Goal: Task Accomplishment & Management: Manage account settings

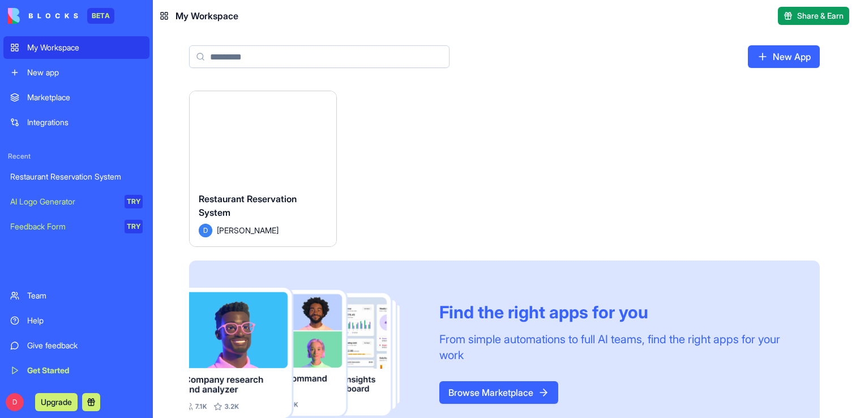
click at [265, 145] on button "Launch" at bounding box center [262, 137] width 85 height 23
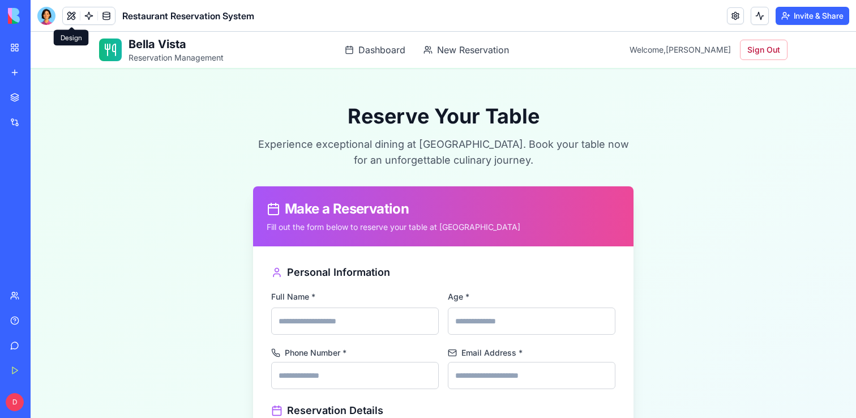
click at [75, 17] on button at bounding box center [71, 15] width 17 height 17
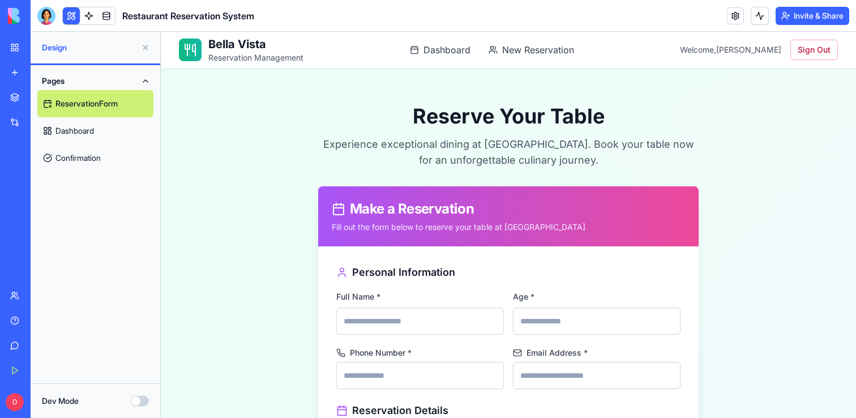
click at [106, 122] on link "Dashboard" at bounding box center [95, 130] width 116 height 27
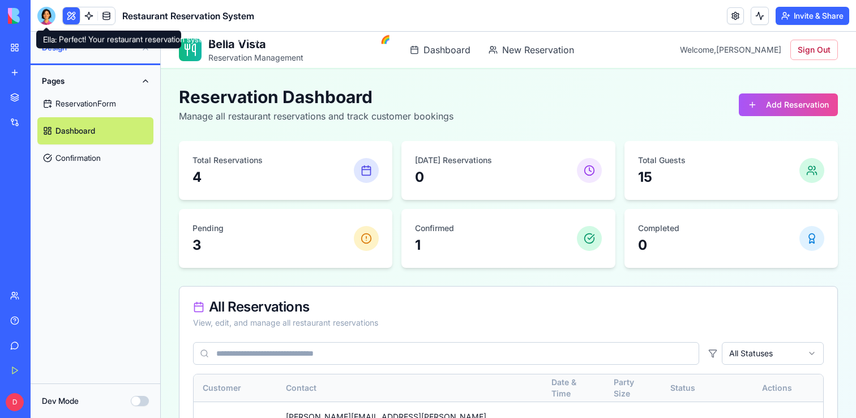
click at [48, 11] on div at bounding box center [46, 16] width 18 height 18
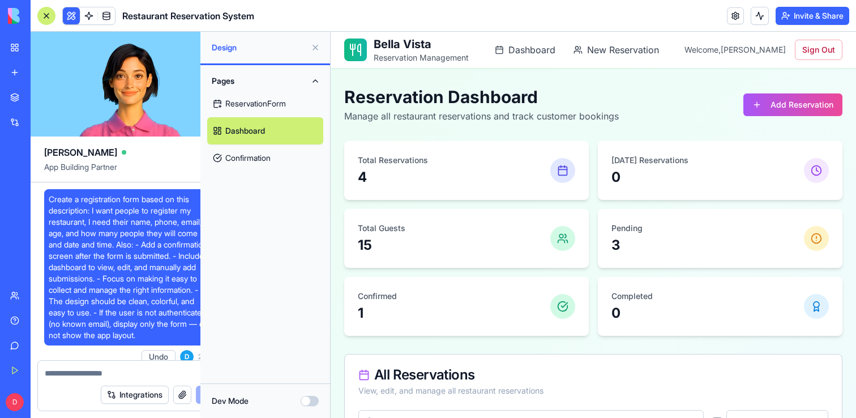
scroll to position [1415, 0]
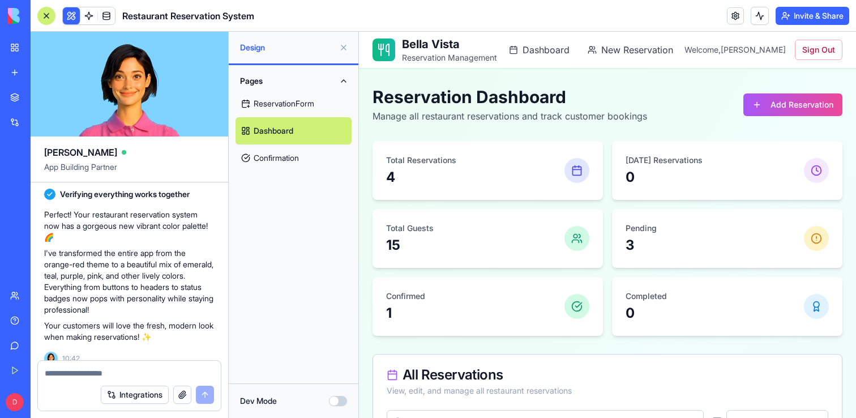
click at [49, 12] on div at bounding box center [46, 16] width 18 height 18
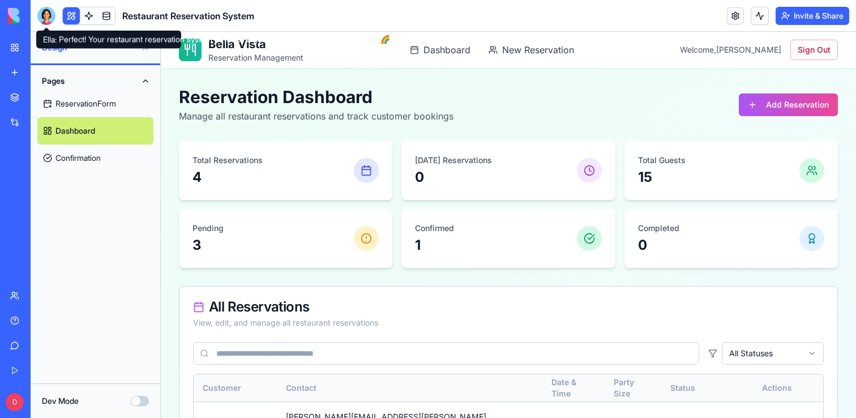
click at [42, 16] on div at bounding box center [46, 16] width 18 height 18
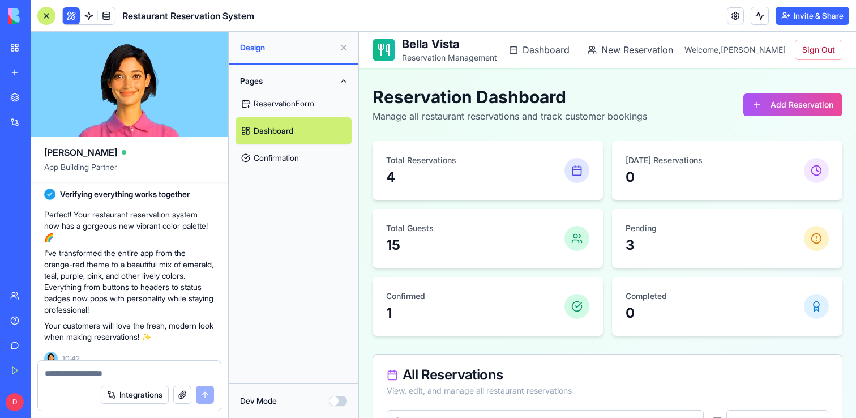
click at [42, 16] on div at bounding box center [46, 16] width 18 height 18
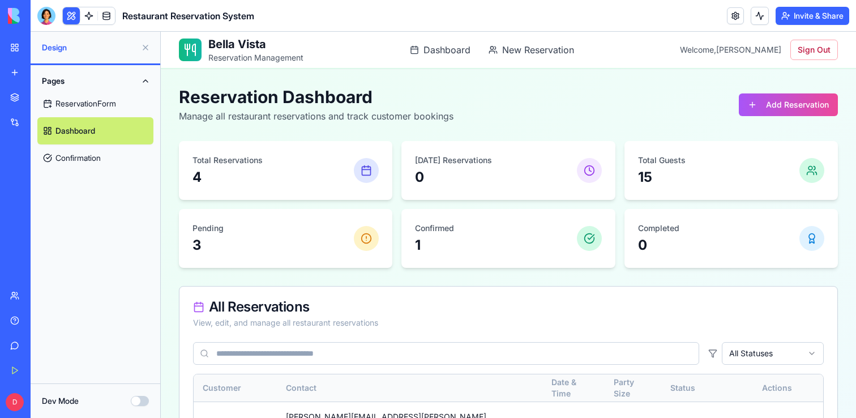
click at [47, 20] on div at bounding box center [46, 16] width 18 height 18
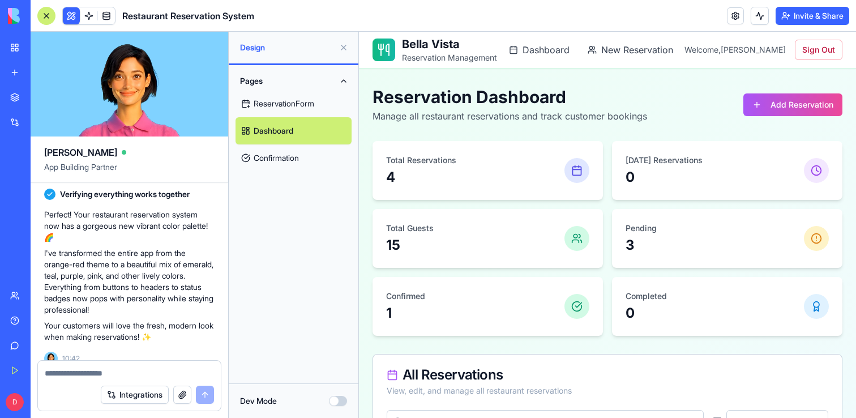
click at [47, 16] on div at bounding box center [46, 16] width 18 height 18
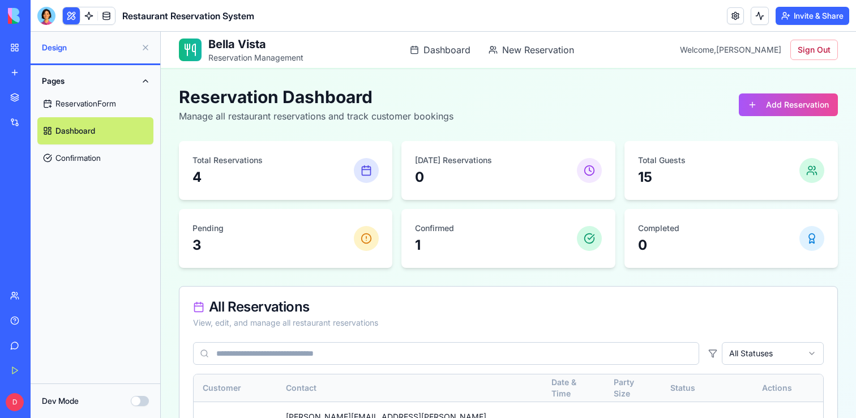
click at [91, 17] on link at bounding box center [88, 15] width 17 height 17
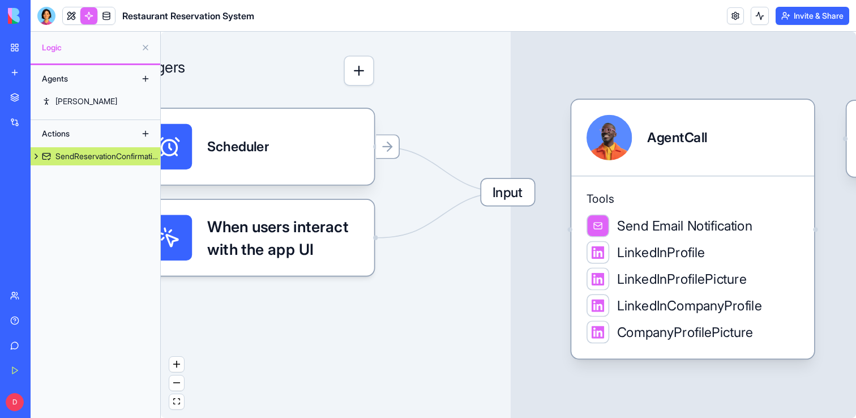
drag, startPoint x: 271, startPoint y: 315, endPoint x: 363, endPoint y: 320, distance: 92.4
click at [363, 321] on div "Triggers Scheduler When users interact with the app UI Input SendReservationCon…" at bounding box center [508, 225] width 695 height 386
drag, startPoint x: 449, startPoint y: 276, endPoint x: 216, endPoint y: 281, distance: 233.8
click at [216, 281] on div "Triggers Scheduler When users interact with the app UI Input SendReservationCon…" at bounding box center [508, 225] width 695 height 386
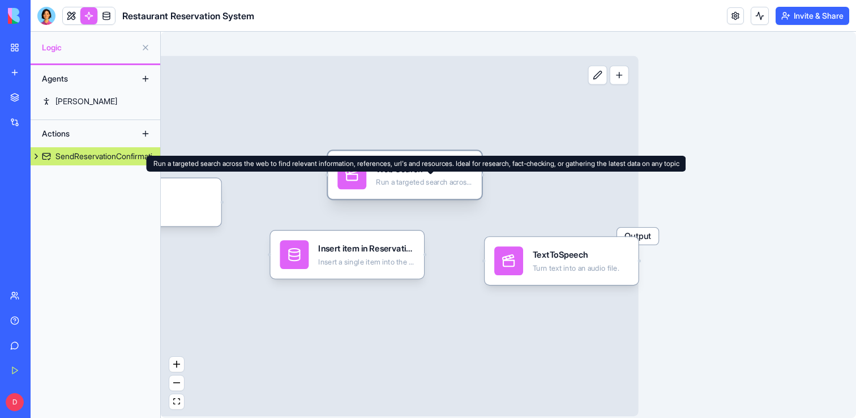
drag, startPoint x: 496, startPoint y: 191, endPoint x: 370, endPoint y: 184, distance: 125.8
click at [376, 184] on div "Run a targeted search across the web to find relevant information, references, …" at bounding box center [424, 182] width 96 height 10
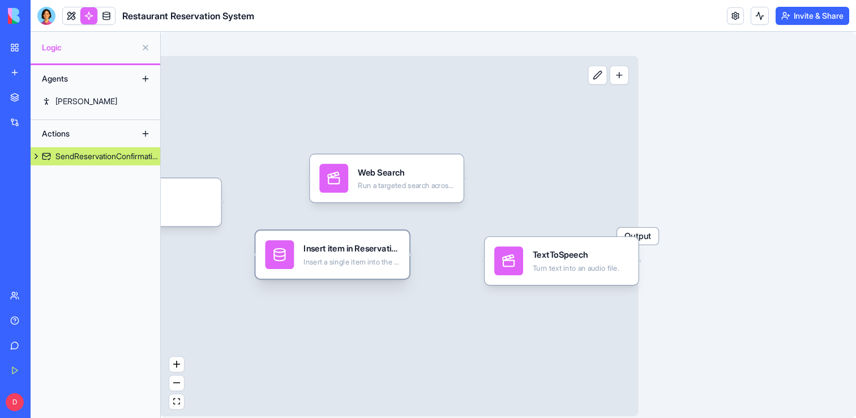
drag, startPoint x: 349, startPoint y: 269, endPoint x: 312, endPoint y: 314, distance: 58.3
click at [311, 278] on div "Insert item in Reservations Insert a single item into the Reservations table" at bounding box center [332, 254] width 154 height 48
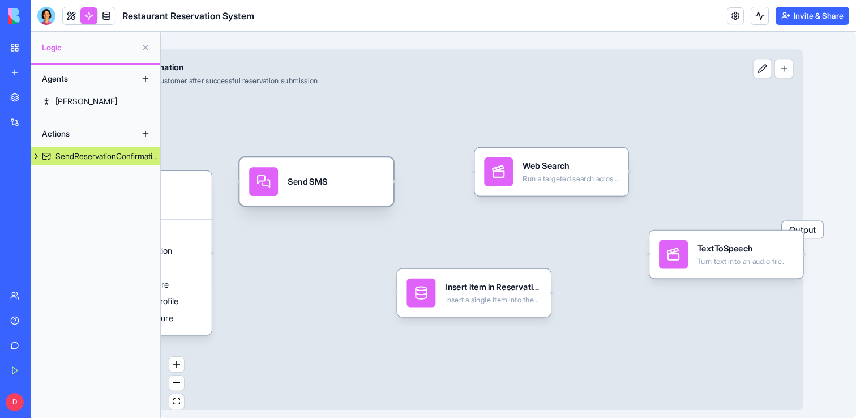
drag, startPoint x: 372, startPoint y: 211, endPoint x: 380, endPoint y: 205, distance: 9.3
click at [380, 205] on div "Send SMS" at bounding box center [316, 181] width 154 height 48
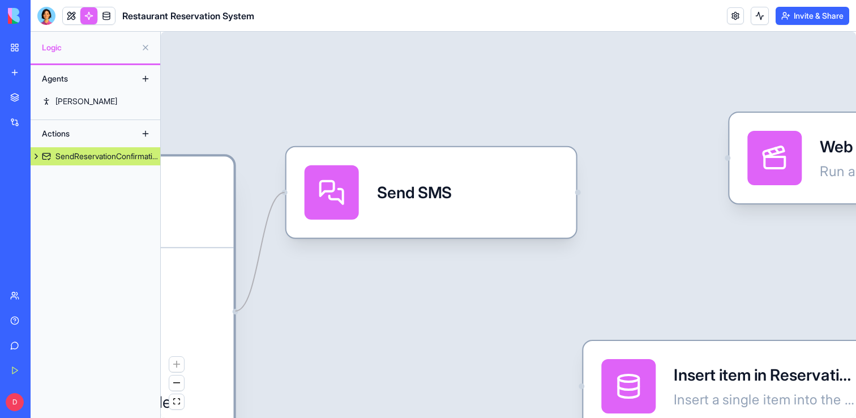
drag, startPoint x: 284, startPoint y: 192, endPoint x: 237, endPoint y: 313, distance: 130.1
click at [237, 313] on div "Triggers Scheduler When users interact with the app UI Input SendReservationCon…" at bounding box center [567, 313] width 1390 height 772
click at [291, 306] on div "Input SendReservationConfirmation Send confirmation email to customer after suc…" at bounding box center [610, 266] width 1477 height 679
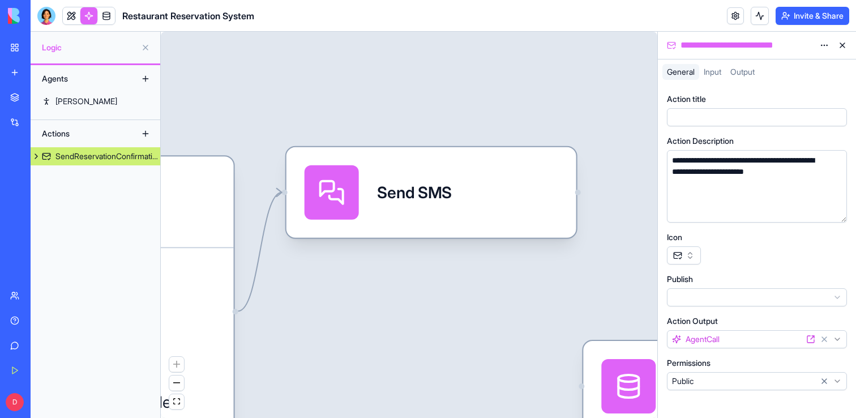
click at [840, 43] on button at bounding box center [842, 45] width 18 height 18
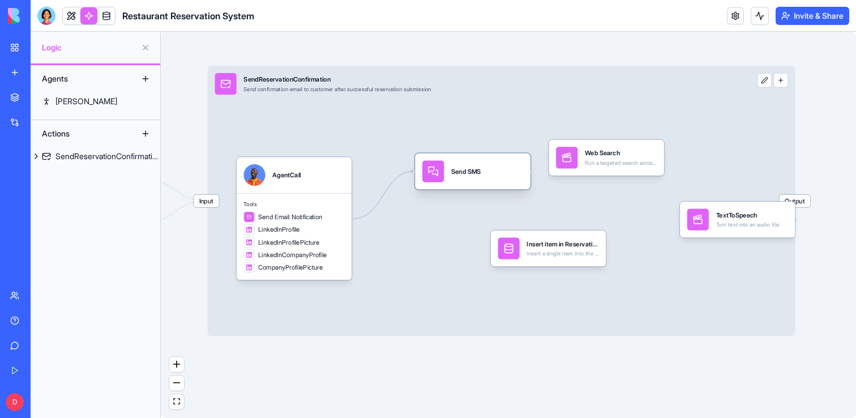
drag, startPoint x: 426, startPoint y: 166, endPoint x: 441, endPoint y: 164, distance: 15.4
click at [451, 164] on div "Send SMS" at bounding box center [465, 171] width 29 height 22
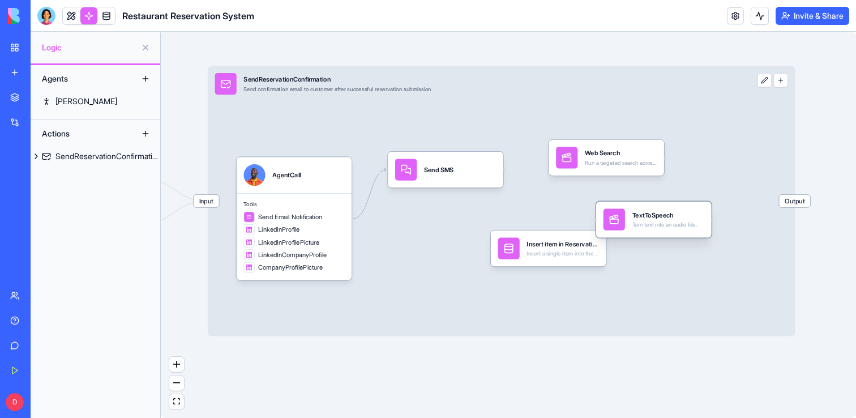
drag, startPoint x: 705, startPoint y: 214, endPoint x: 628, endPoint y: 214, distance: 77.0
click at [627, 214] on div "TextToSpeech Turn text into an audio file." at bounding box center [653, 220] width 101 height 22
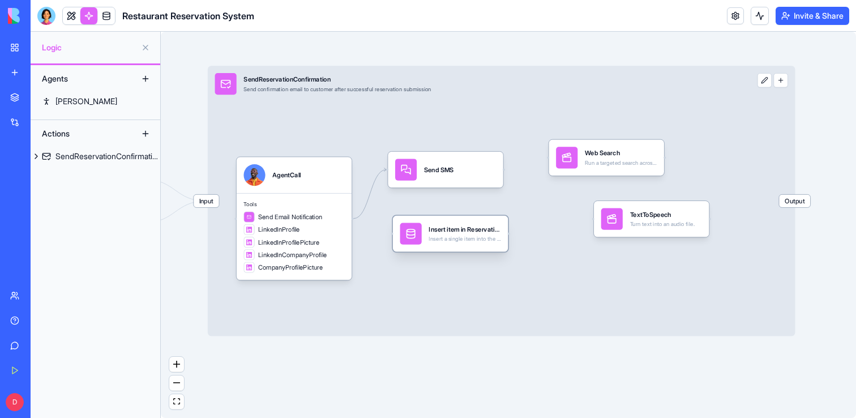
drag, startPoint x: 536, startPoint y: 247, endPoint x: 439, endPoint y: 231, distance: 98.1
click at [439, 231] on div "Insert item in Reservations" at bounding box center [464, 229] width 72 height 9
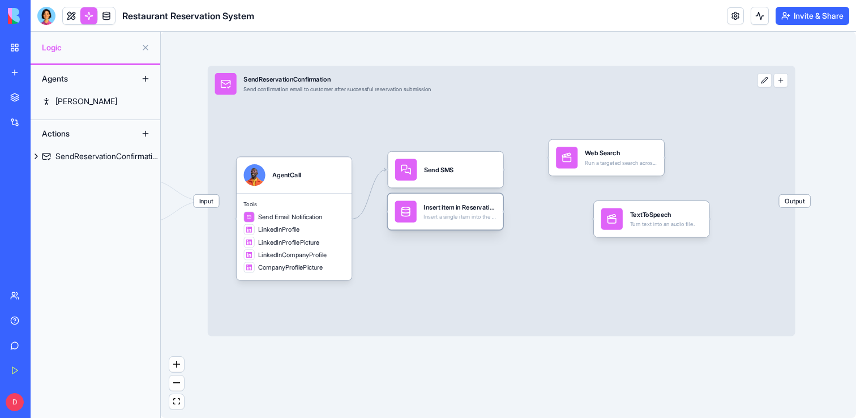
drag, startPoint x: 491, startPoint y: 227, endPoint x: 486, endPoint y: 205, distance: 22.8
click at [486, 205] on div "Insert item in Reservations" at bounding box center [459, 207] width 72 height 9
click at [471, 281] on div "Input SendReservationConfirmation Send confirmation email to customer after suc…" at bounding box center [501, 201] width 587 height 270
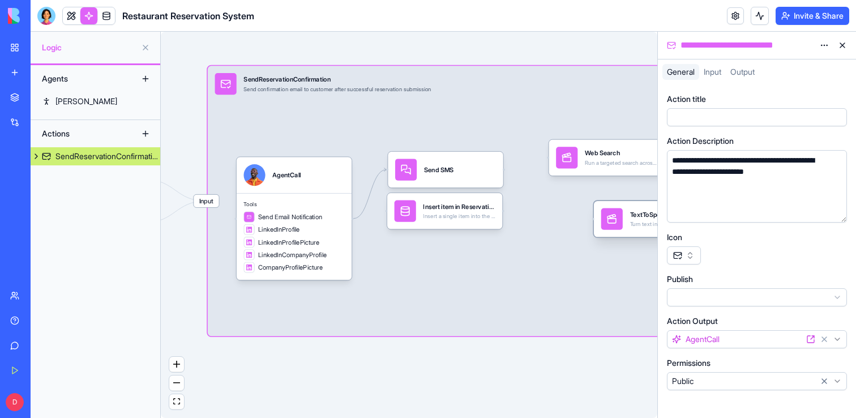
click at [604, 205] on div "TextToSpeech Turn text into an audio file." at bounding box center [651, 219] width 115 height 36
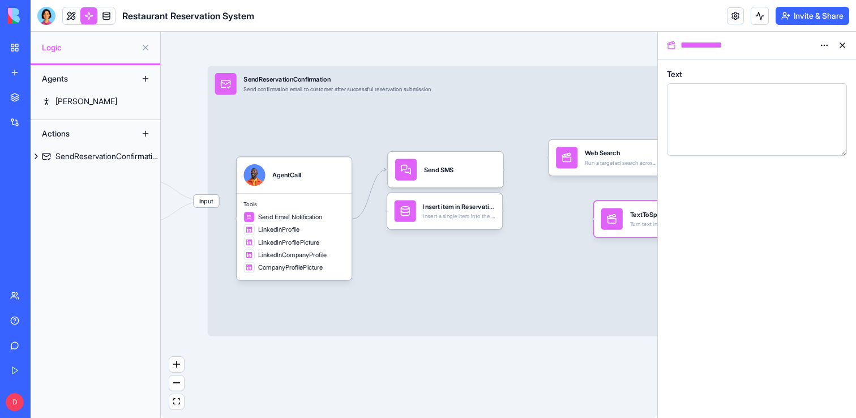
click at [846, 45] on button at bounding box center [842, 45] width 18 height 18
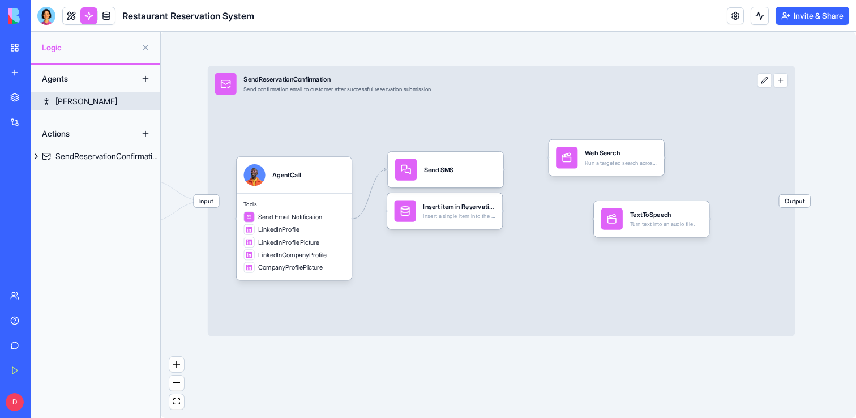
click at [92, 99] on link "[PERSON_NAME]" at bounding box center [96, 101] width 130 height 18
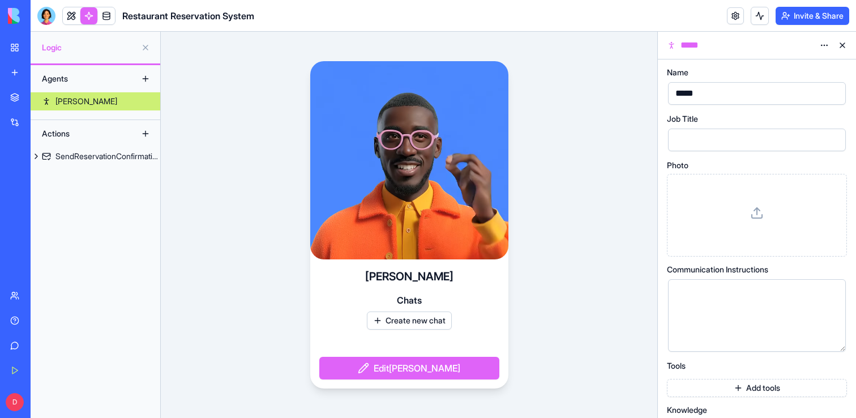
click at [686, 144] on div at bounding box center [747, 139] width 151 height 17
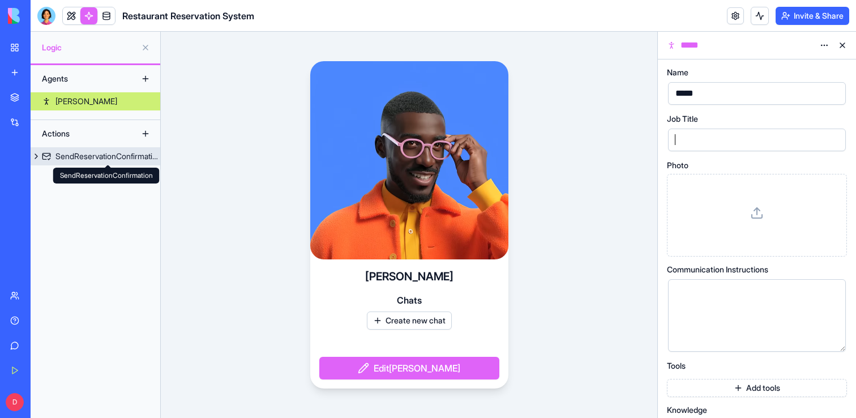
click at [73, 158] on div "SendReservationConfirmation" at bounding box center [107, 156] width 105 height 11
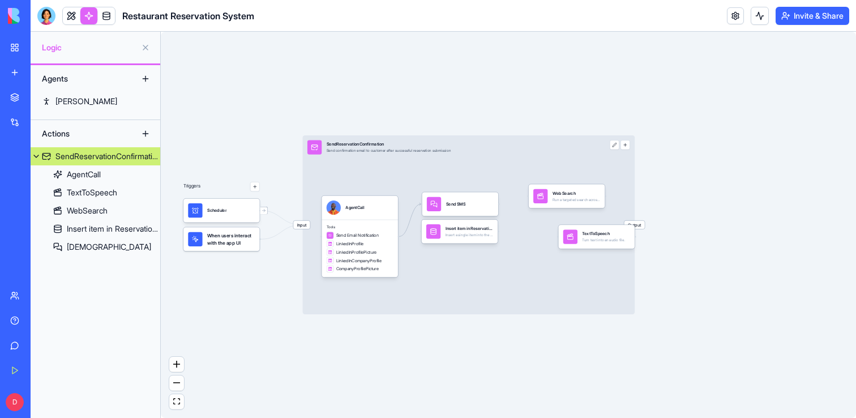
click at [144, 131] on button at bounding box center [145, 133] width 18 height 18
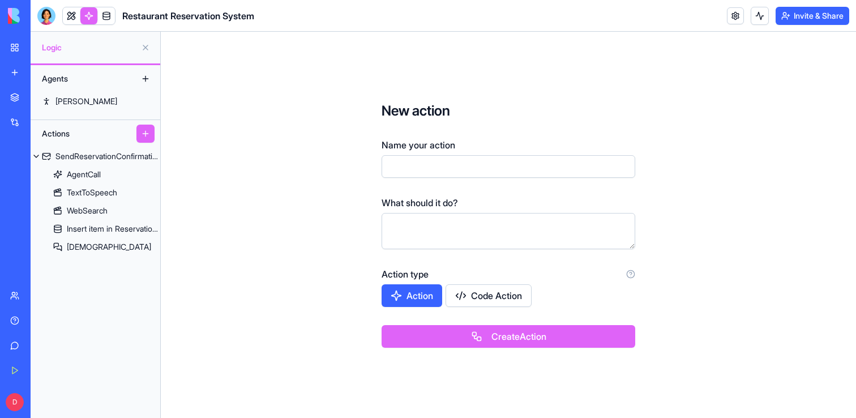
click at [426, 165] on input "Name your action" at bounding box center [508, 166] width 254 height 23
type input "*"
type input "****"
click at [410, 295] on button "Action" at bounding box center [411, 295] width 61 height 23
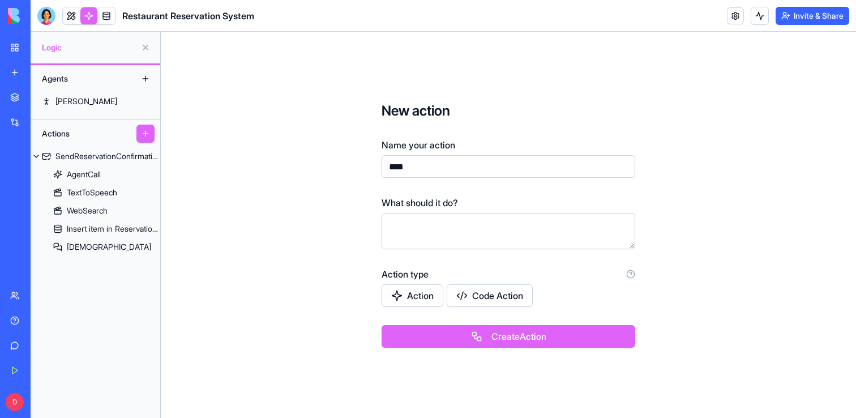
click at [467, 336] on button "Create Action" at bounding box center [508, 336] width 254 height 23
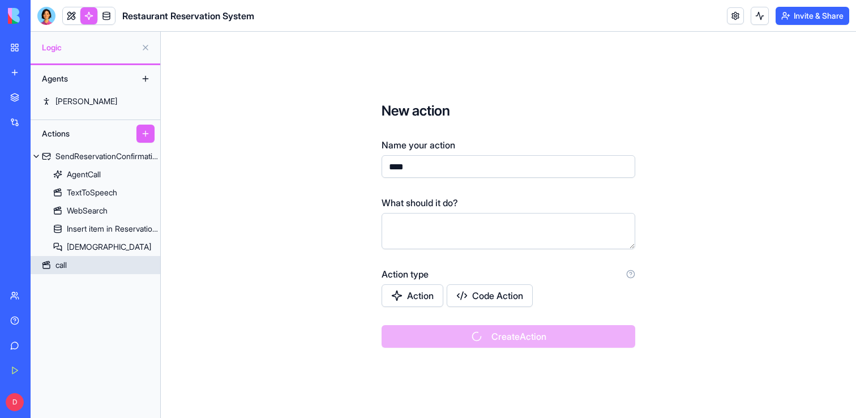
click at [79, 265] on link "call" at bounding box center [96, 265] width 130 height 18
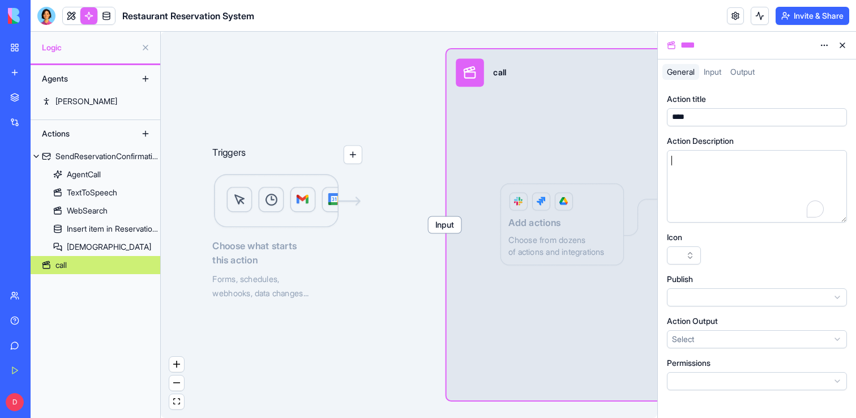
click at [759, 160] on div "To enrich screen reader interactions, please activate Accessibility in Grammarl…" at bounding box center [745, 160] width 155 height 11
click at [81, 105] on link "[PERSON_NAME]" at bounding box center [96, 101] width 130 height 18
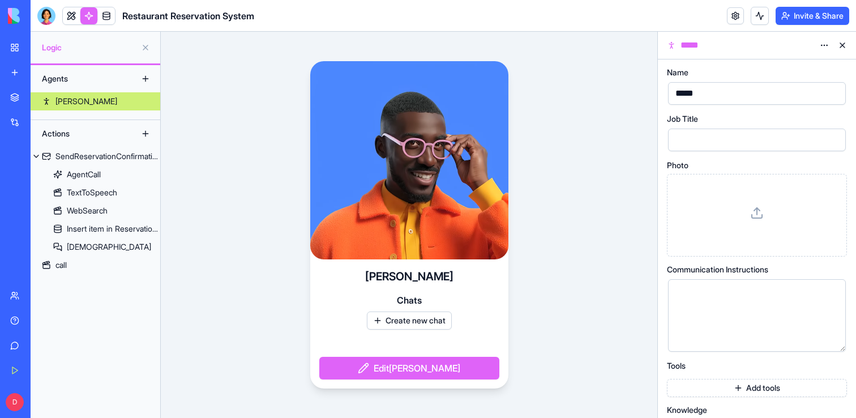
click at [419, 125] on video at bounding box center [409, 160] width 198 height 198
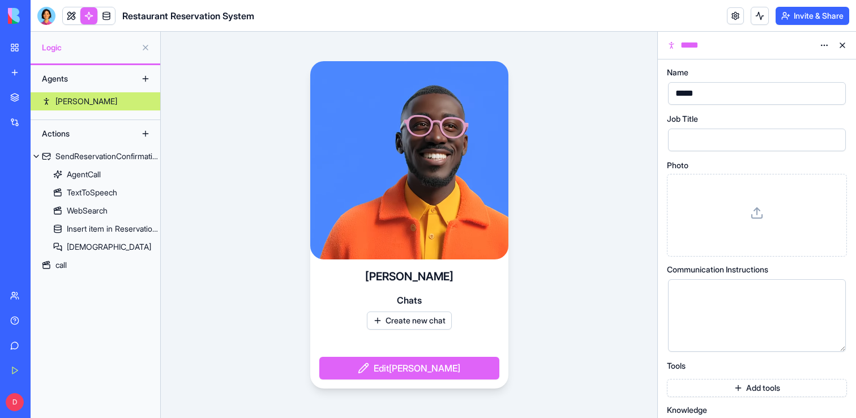
click at [406, 367] on button "Edit [PERSON_NAME]" at bounding box center [409, 368] width 180 height 23
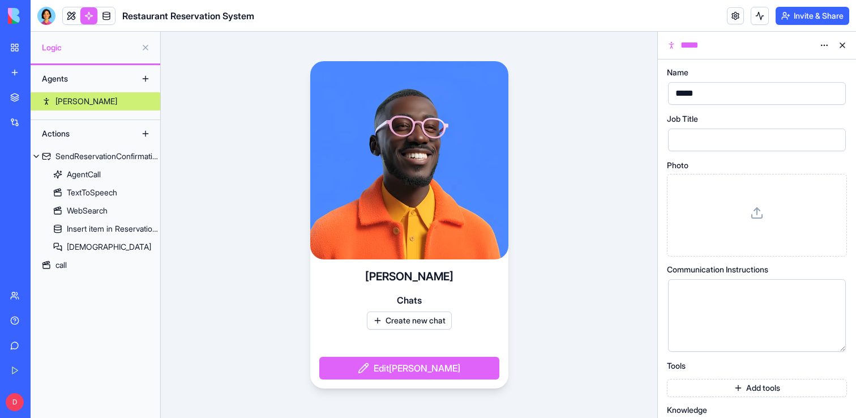
click at [688, 138] on div at bounding box center [747, 139] width 151 height 17
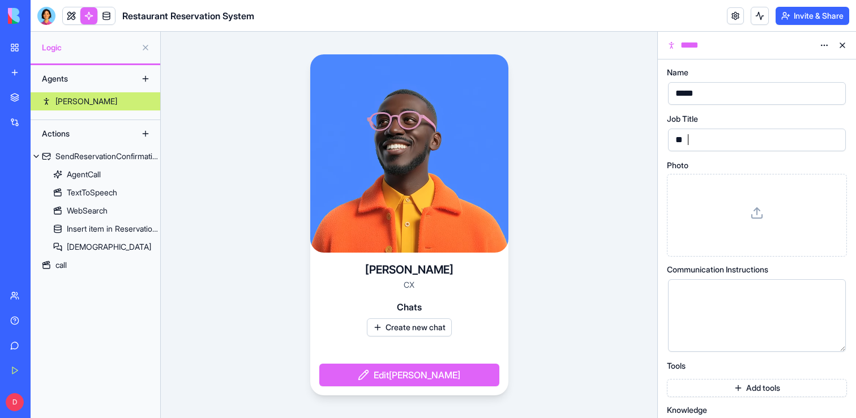
click at [748, 216] on div at bounding box center [756, 214] width 161 height 63
click at [716, 301] on div "To enrich screen reader interactions, please activate Accessibility in Grammarl…" at bounding box center [747, 315] width 151 height 58
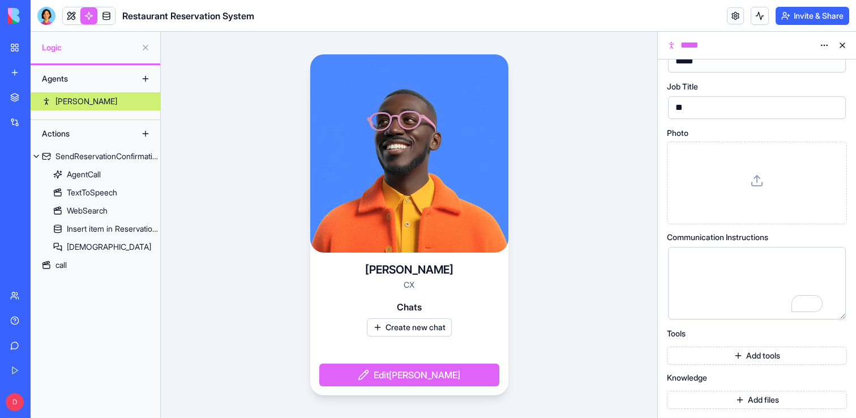
click at [751, 357] on button "Add tools" at bounding box center [757, 355] width 180 height 18
click at [757, 356] on button "Add tools" at bounding box center [757, 355] width 180 height 18
click at [744, 396] on button "Add files" at bounding box center [757, 399] width 180 height 18
click at [754, 353] on button "Add tools" at bounding box center [757, 355] width 180 height 18
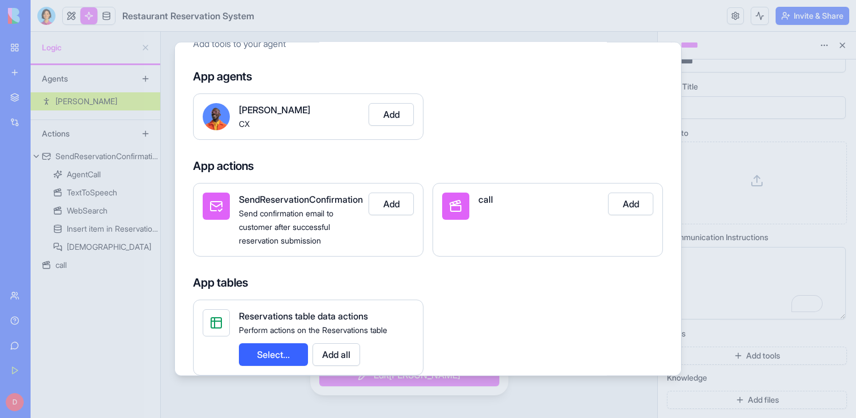
scroll to position [0, 0]
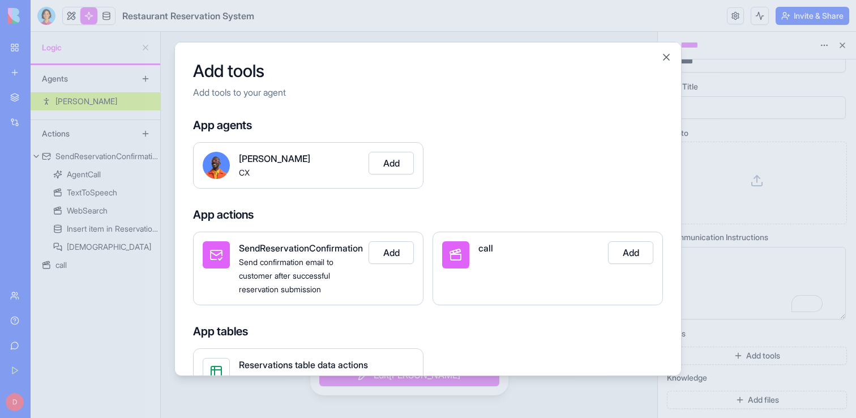
click at [628, 252] on button "Add" at bounding box center [630, 252] width 45 height 23
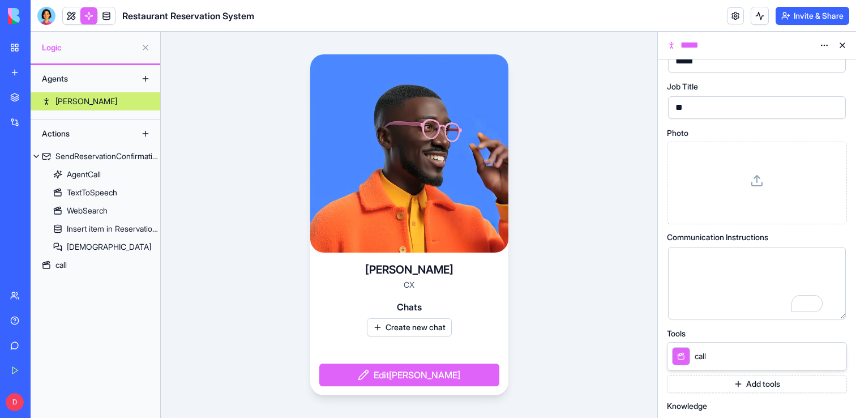
scroll to position [61, 0]
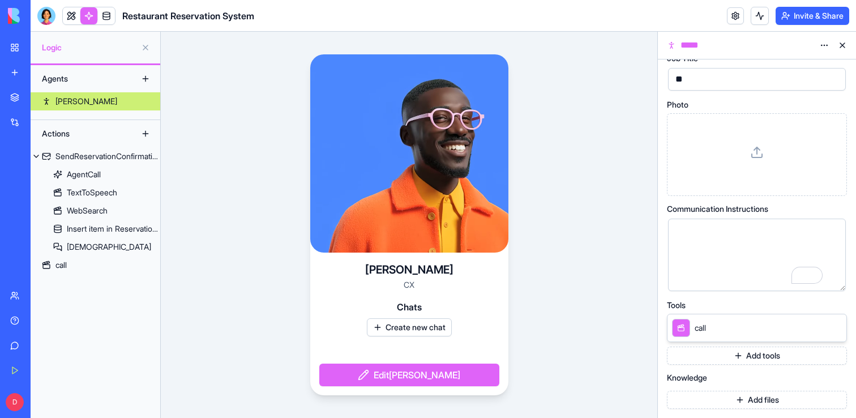
click at [746, 359] on button "Add tools" at bounding box center [757, 355] width 180 height 18
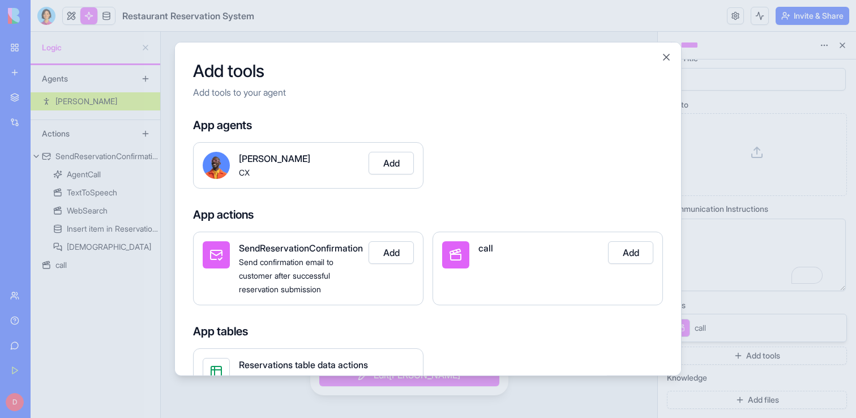
click at [401, 254] on button "Add" at bounding box center [390, 252] width 45 height 23
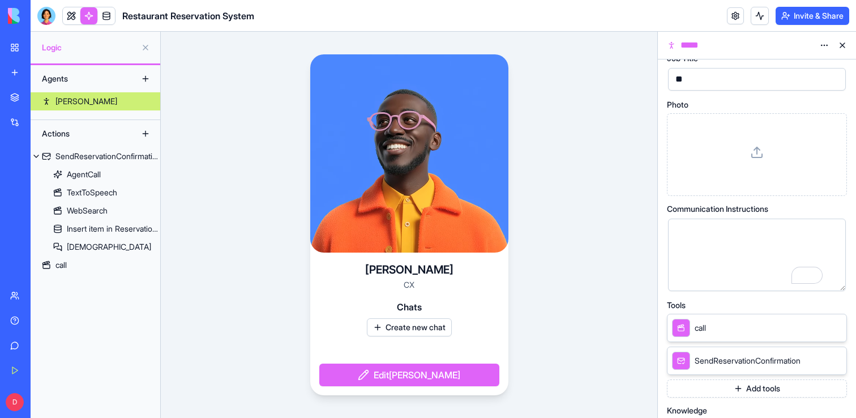
click at [821, 330] on icon at bounding box center [821, 328] width 6 height 6
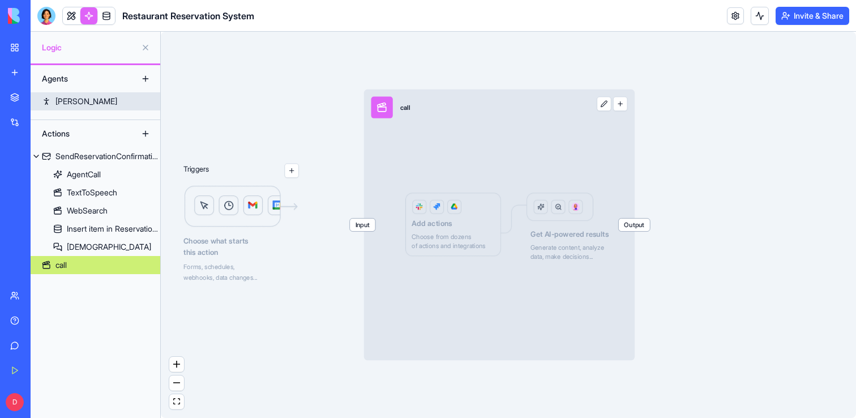
click at [103, 106] on link "[PERSON_NAME]" at bounding box center [96, 101] width 130 height 18
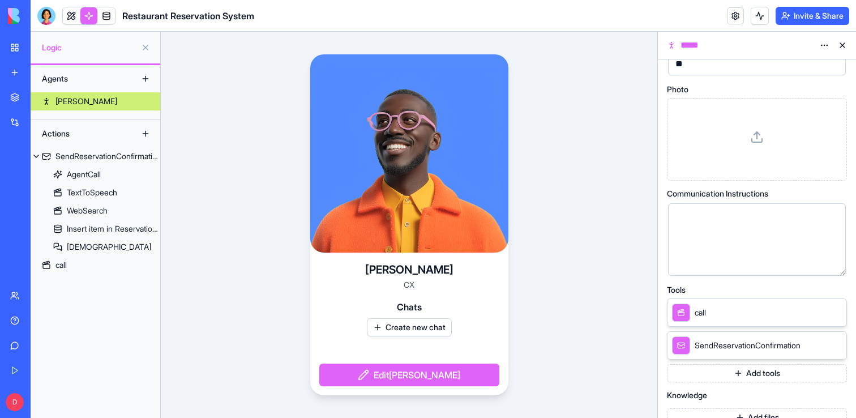
scroll to position [93, 0]
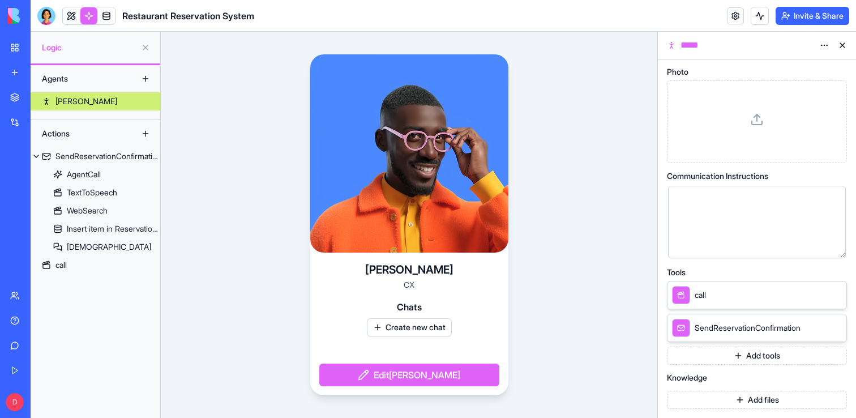
click at [741, 397] on button "Add files" at bounding box center [757, 399] width 180 height 18
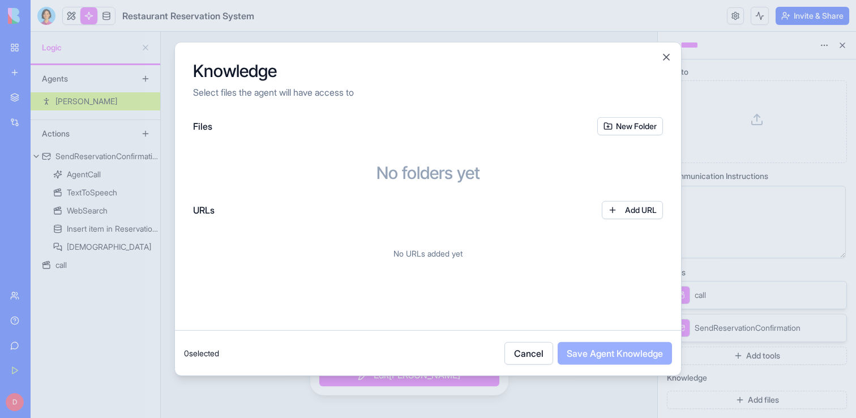
click at [522, 359] on button "Cancel" at bounding box center [528, 353] width 49 height 23
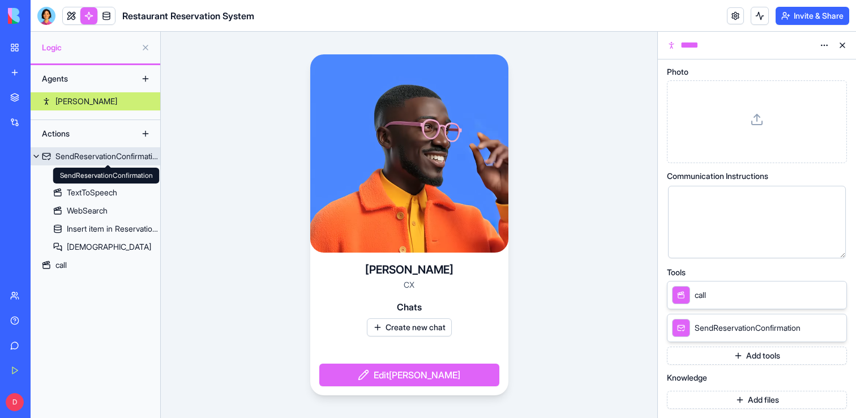
click at [88, 153] on div "SendReservationConfirmation" at bounding box center [107, 156] width 105 height 11
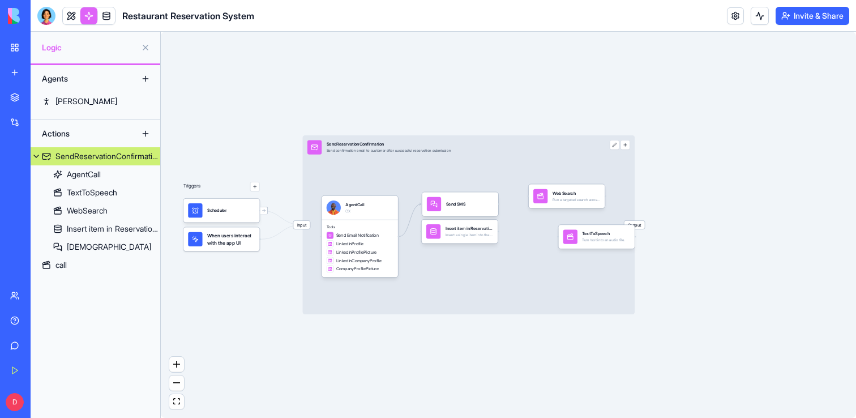
click at [145, 132] on button at bounding box center [145, 133] width 18 height 18
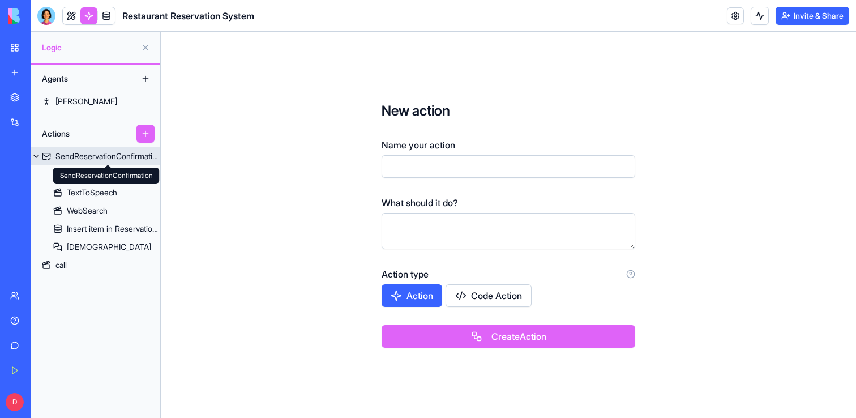
click at [106, 162] on span at bounding box center [108, 165] width 6 height 6
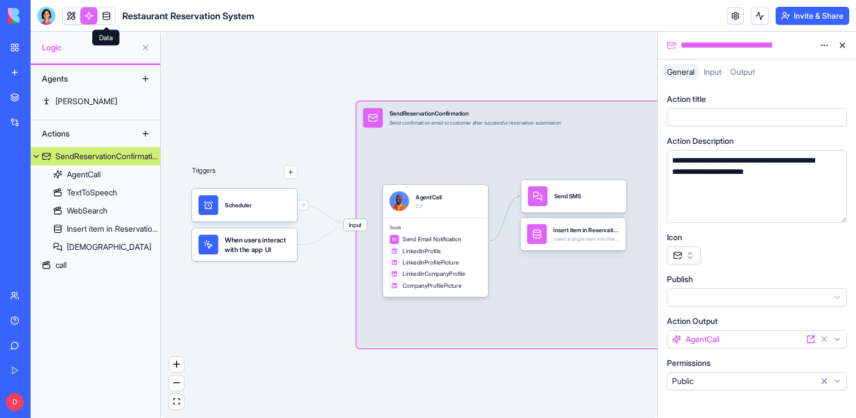
click at [106, 14] on link at bounding box center [106, 15] width 17 height 17
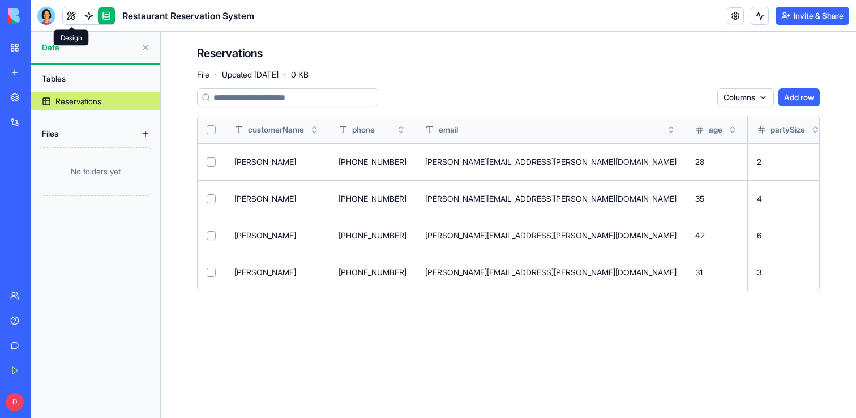
click at [68, 11] on link at bounding box center [71, 15] width 17 height 17
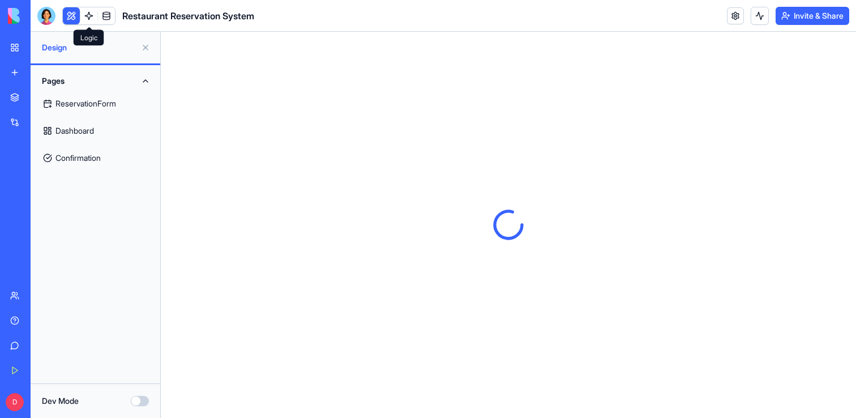
click at [92, 16] on link at bounding box center [88, 15] width 17 height 17
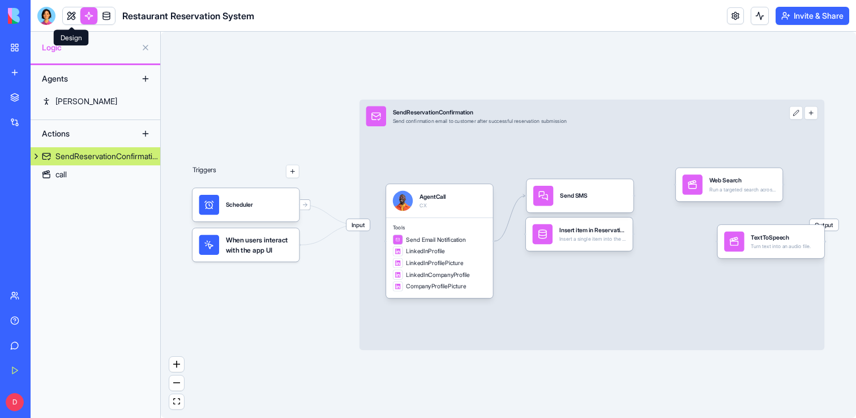
click at [74, 20] on link at bounding box center [71, 15] width 17 height 17
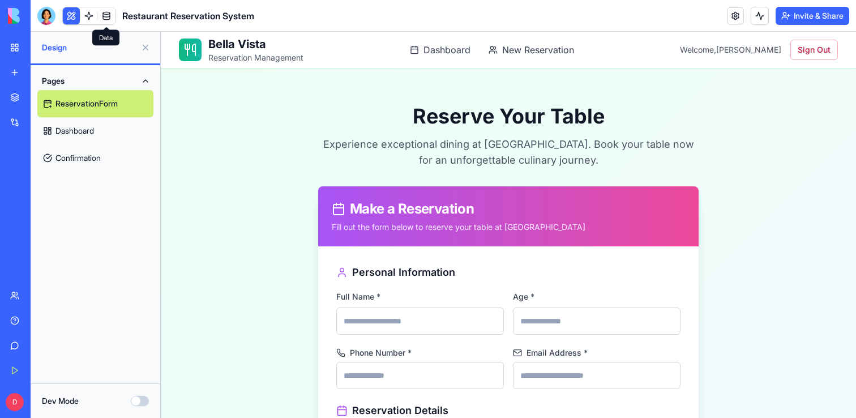
click at [106, 11] on link at bounding box center [106, 15] width 17 height 17
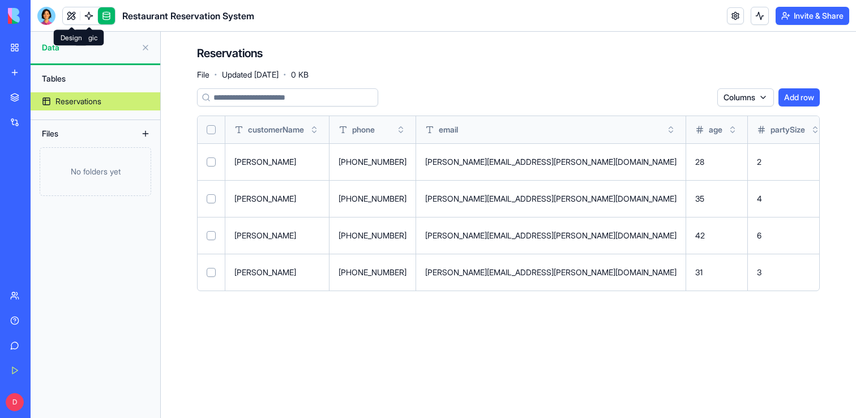
click at [72, 15] on link at bounding box center [71, 15] width 17 height 17
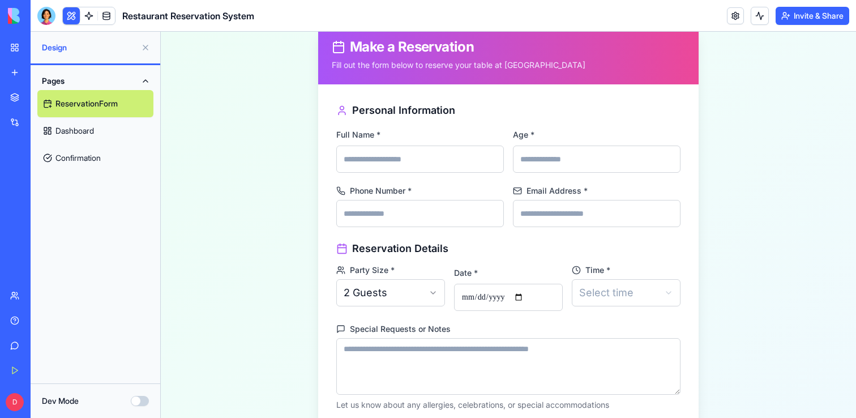
scroll to position [165, 0]
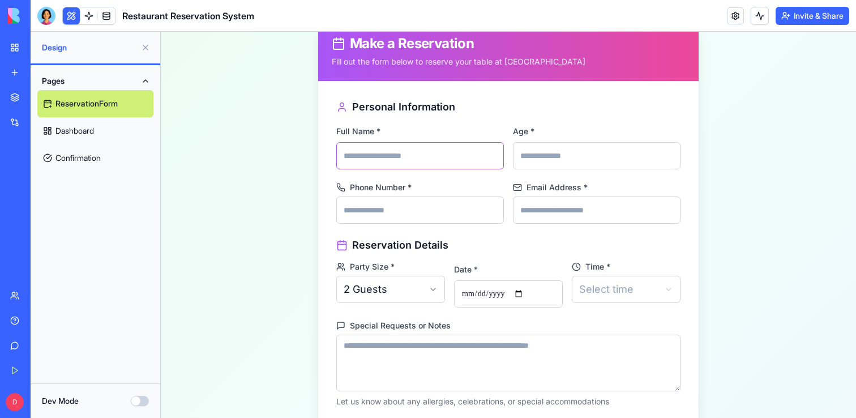
click at [376, 160] on input "Full Name *" at bounding box center [420, 155] width 168 height 27
type input "**********"
click at [565, 160] on input "**" at bounding box center [597, 155] width 168 height 27
click at [400, 226] on form "**********" at bounding box center [508, 282] width 344 height 367
click at [415, 216] on input "Phone Number *" at bounding box center [420, 205] width 168 height 27
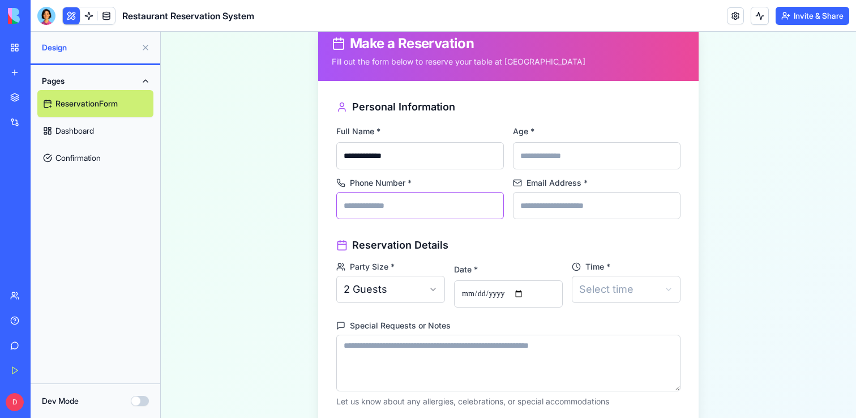
type input "**********"
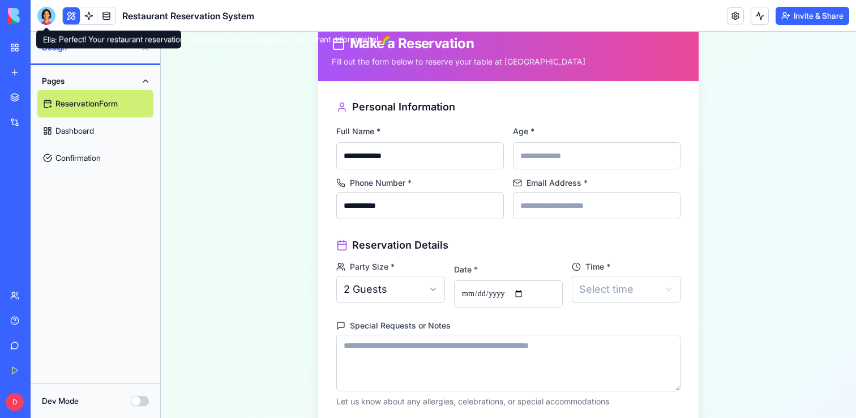
click at [118, 23] on div "Restaurant Reservation System" at bounding box center [145, 16] width 217 height 18
click at [115, 23] on div "Restaurant Reservation System" at bounding box center [145, 16] width 217 height 18
click at [104, 20] on link at bounding box center [106, 15] width 17 height 17
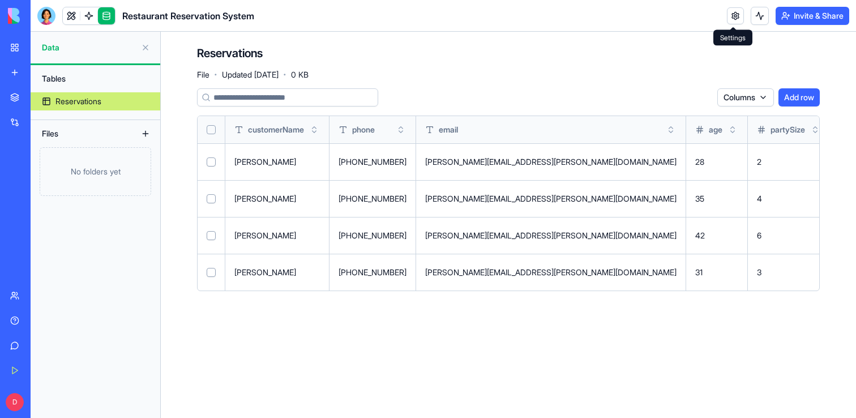
click at [731, 17] on link at bounding box center [735, 15] width 17 height 17
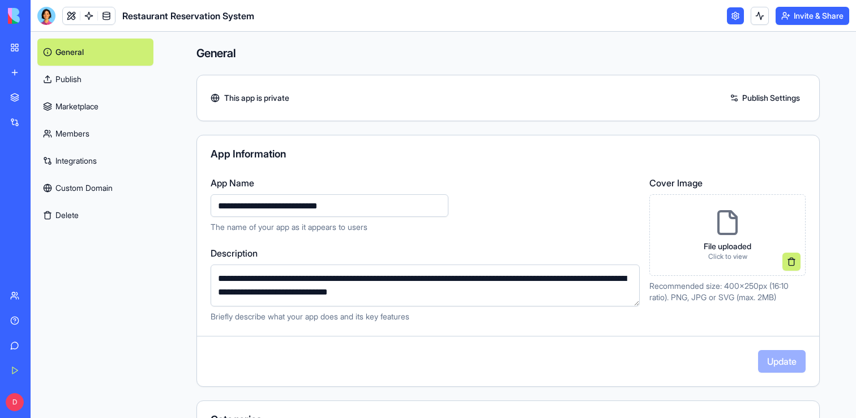
click at [731, 17] on link at bounding box center [735, 15] width 17 height 17
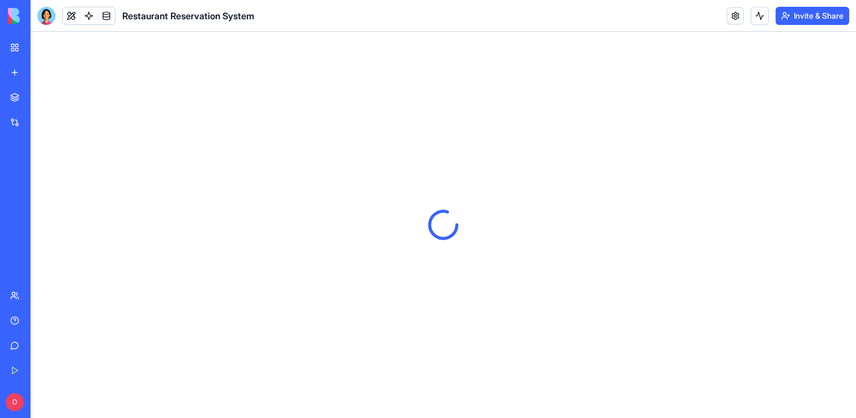
click at [731, 17] on link at bounding box center [735, 15] width 17 height 17
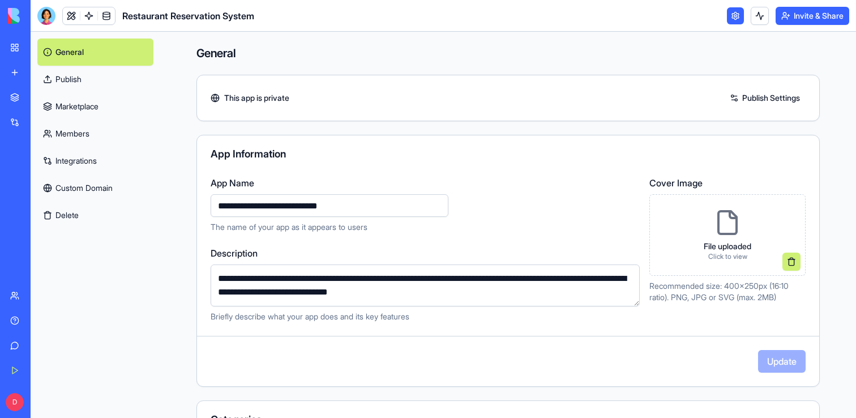
click at [104, 100] on link "Marketplace" at bounding box center [95, 106] width 116 height 27
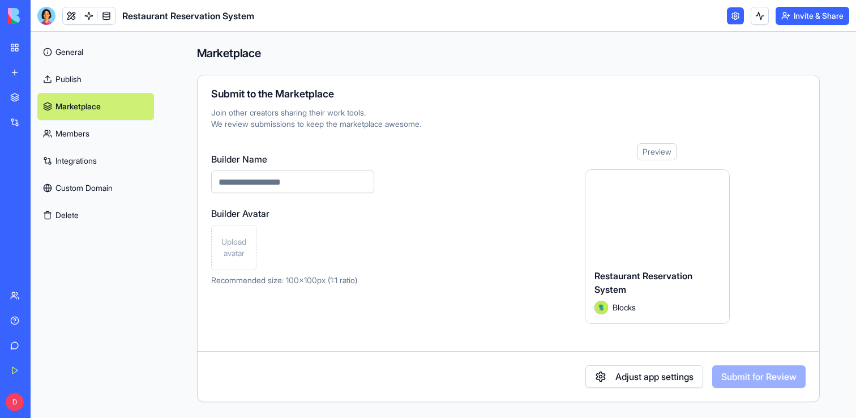
click at [96, 130] on link "Members" at bounding box center [95, 133] width 117 height 27
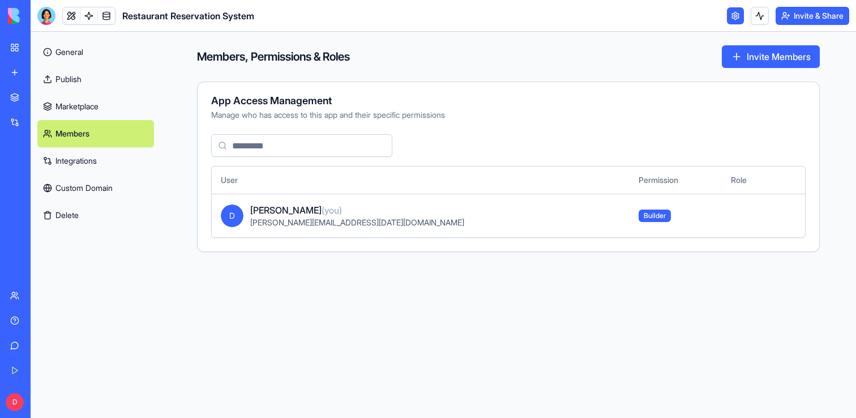
click at [96, 165] on link "Integrations" at bounding box center [95, 160] width 117 height 27
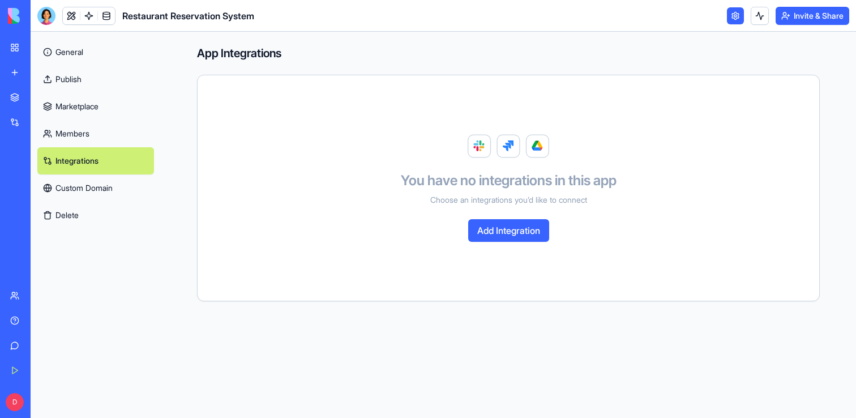
click at [95, 179] on link "Custom Domain" at bounding box center [95, 187] width 117 height 27
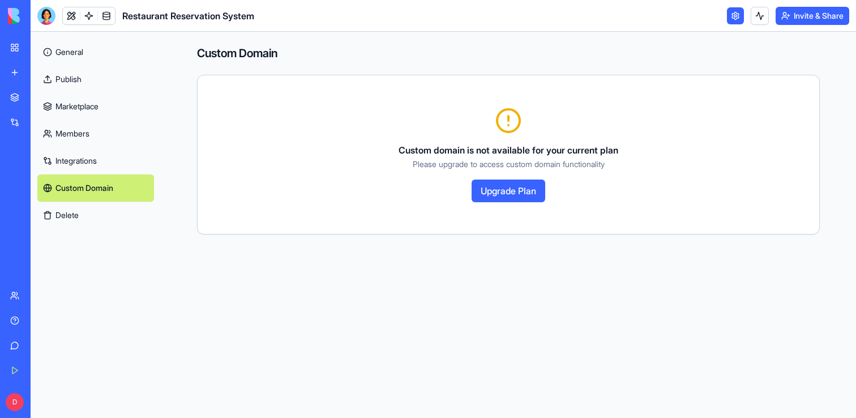
click at [96, 205] on button "Delete" at bounding box center [95, 214] width 117 height 27
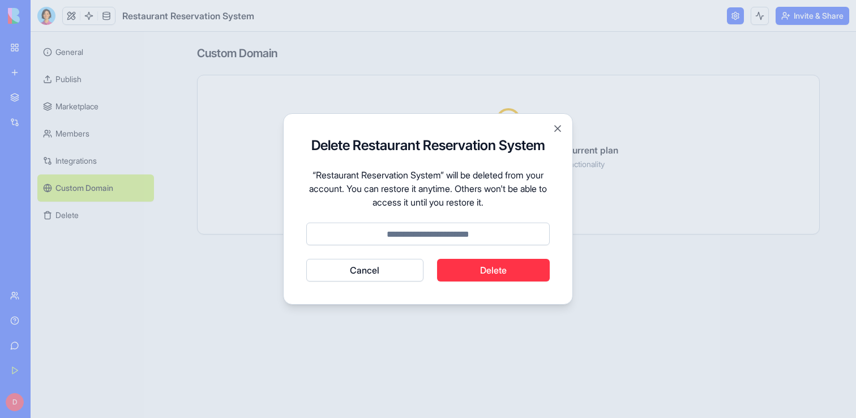
click at [392, 280] on button "Cancel" at bounding box center [364, 270] width 117 height 23
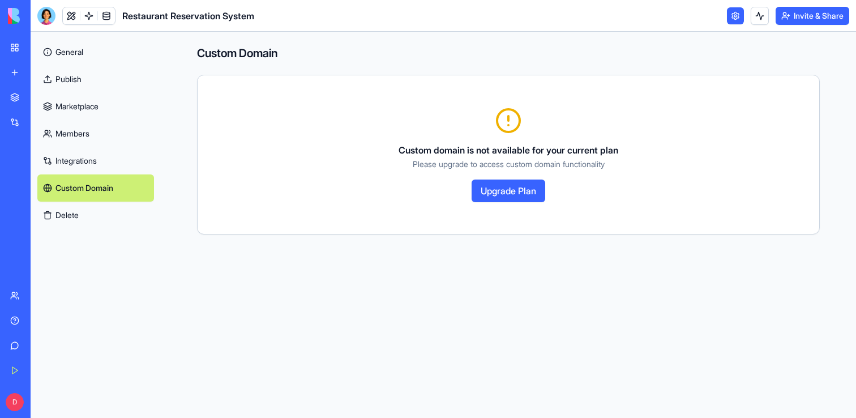
click at [67, 51] on link "General" at bounding box center [95, 51] width 117 height 27
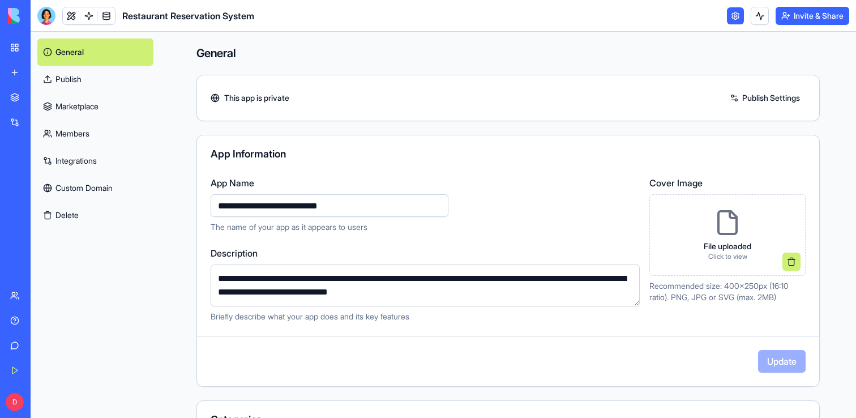
click at [768, 8] on div "Invite & Share" at bounding box center [788, 16] width 122 height 18
click at [752, 15] on button at bounding box center [759, 16] width 18 height 18
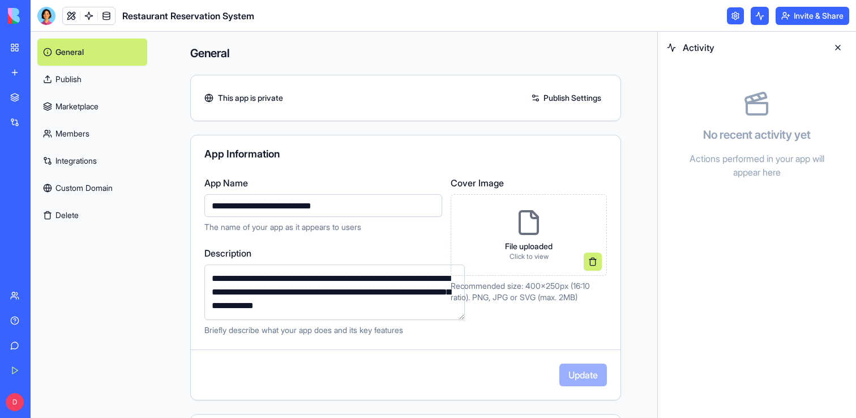
click at [752, 15] on button at bounding box center [759, 16] width 18 height 18
